Goal: Find specific page/section: Find specific page/section

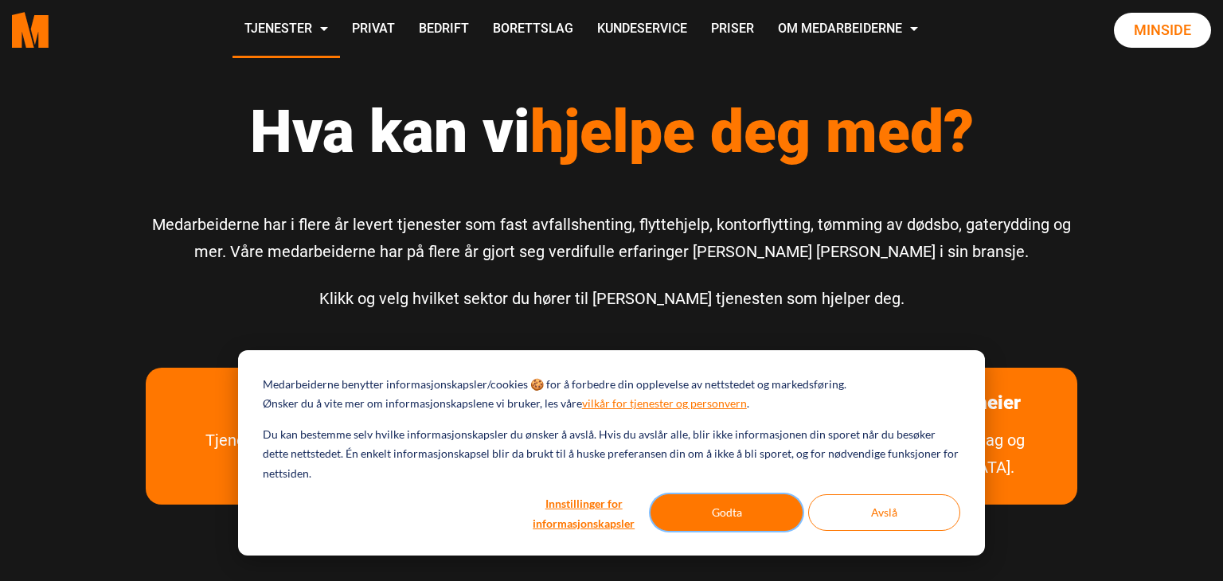
click at [731, 513] on button "Godta" at bounding box center [726, 512] width 152 height 37
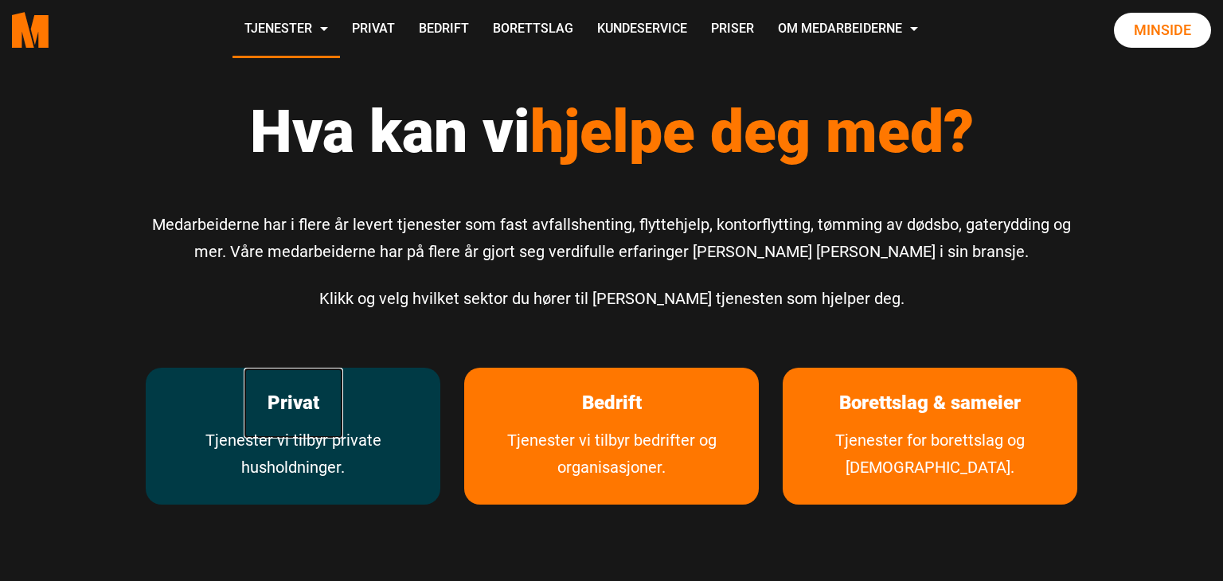
click at [280, 416] on link "Privat" at bounding box center [293, 403] width 99 height 71
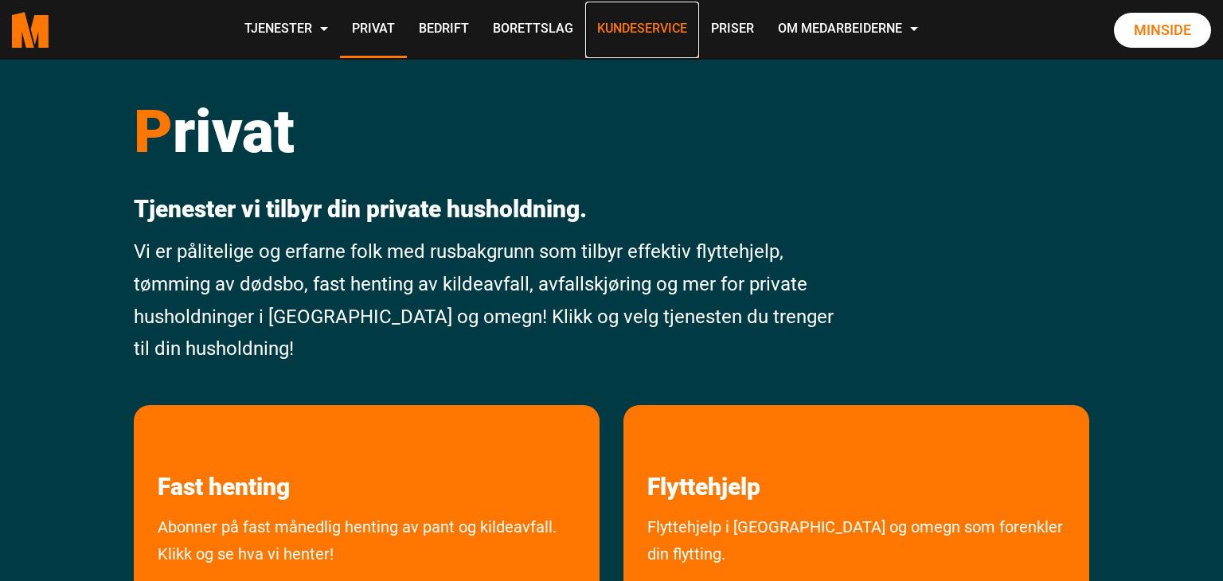
click at [630, 26] on link "Kundeservice" at bounding box center [642, 30] width 114 height 57
